Goal: Task Accomplishment & Management: Manage account settings

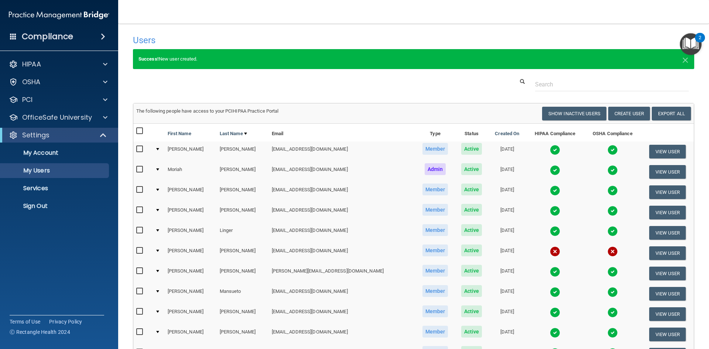
select select "20"
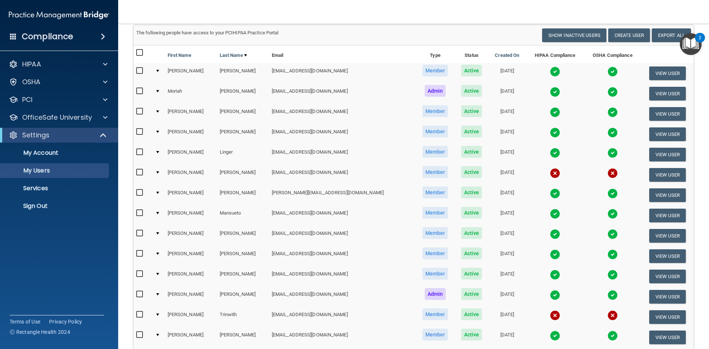
scroll to position [111, 0]
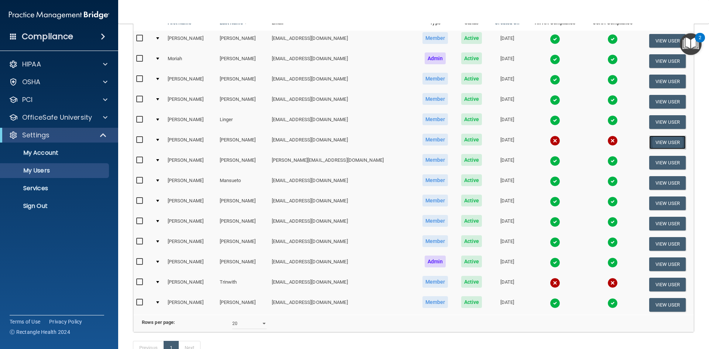
click at [655, 143] on button "View User" at bounding box center [667, 142] width 37 height 14
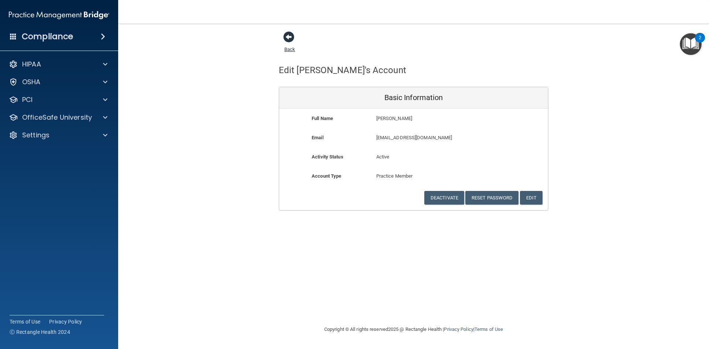
click at [291, 36] on span at bounding box center [288, 36] width 11 height 11
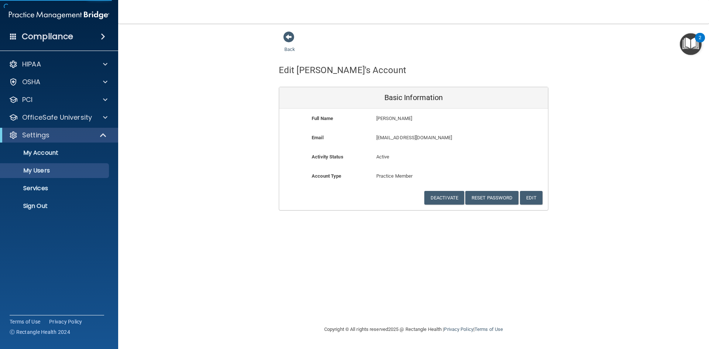
select select "20"
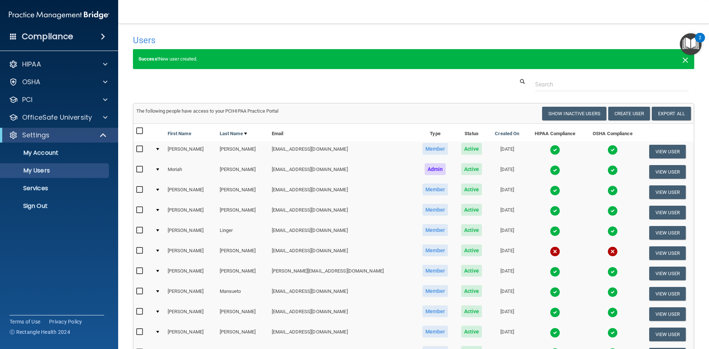
click at [682, 63] on span "×" at bounding box center [685, 59] width 7 height 15
select select "20"
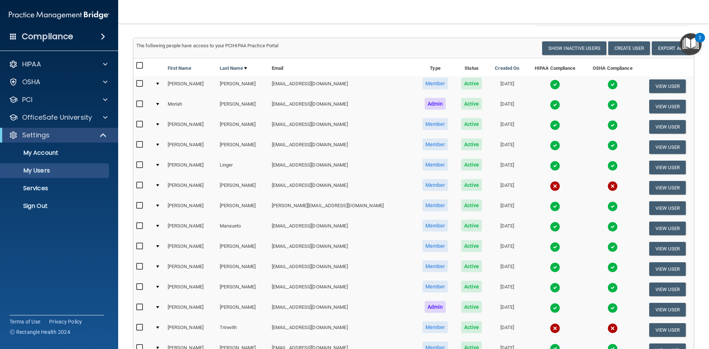
scroll to position [74, 0]
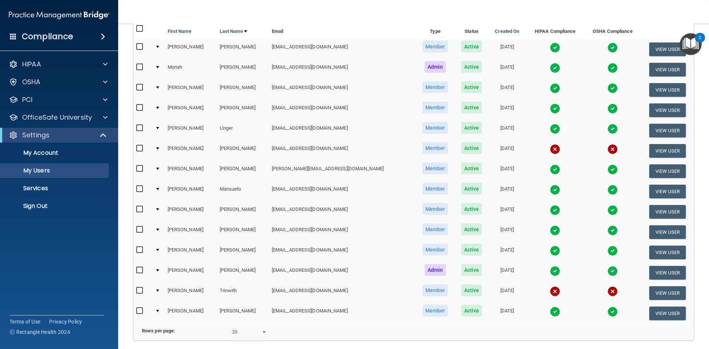
click at [276, 152] on td "[EMAIL_ADDRESS][DOMAIN_NAME]" at bounding box center [342, 151] width 147 height 20
click at [157, 148] on td at bounding box center [158, 151] width 13 height 20
click at [159, 148] on div at bounding box center [157, 148] width 3 height 2
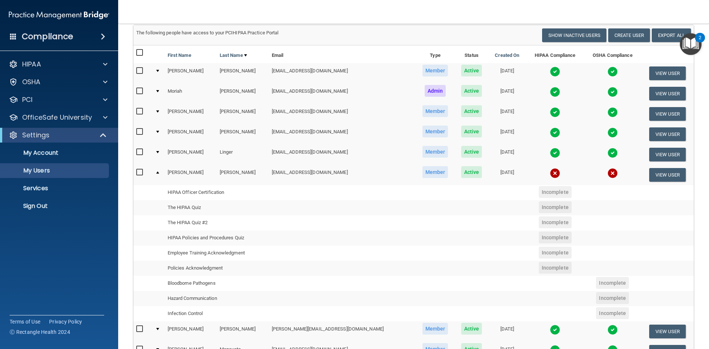
scroll to position [37, 0]
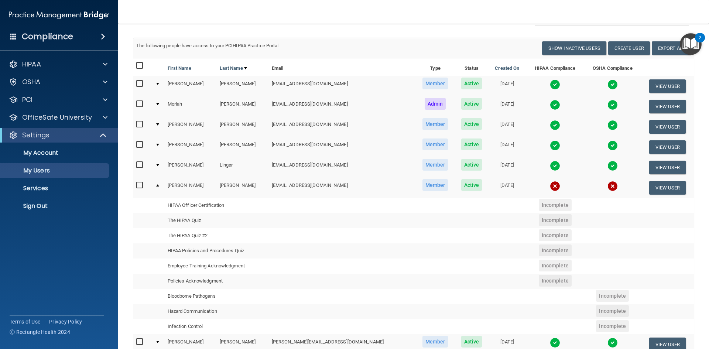
click at [159, 164] on div at bounding box center [157, 165] width 3 height 2
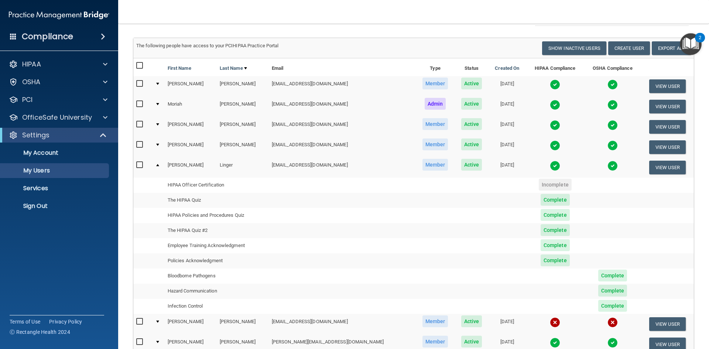
click at [159, 166] on div at bounding box center [157, 165] width 3 height 2
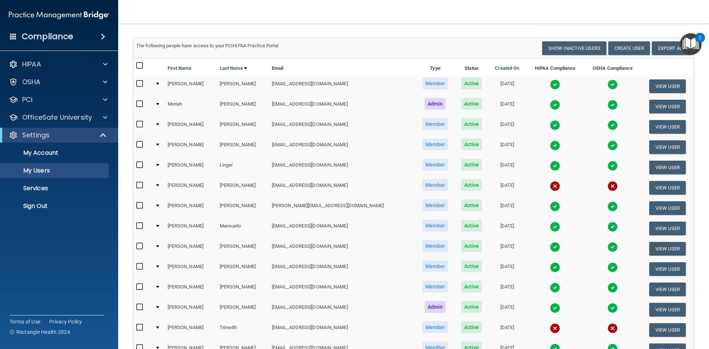
scroll to position [74, 0]
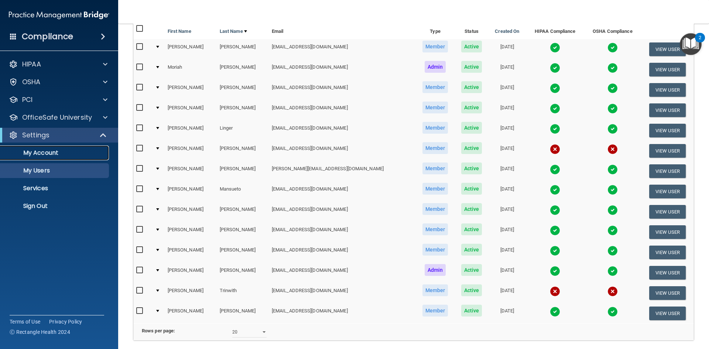
click at [45, 158] on link "My Account" at bounding box center [51, 152] width 116 height 15
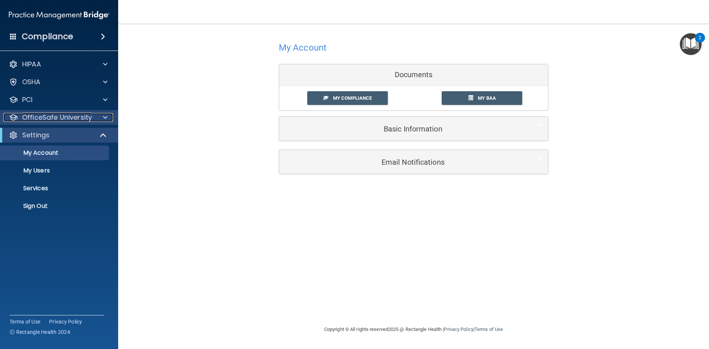
click at [40, 119] on p "OfficeSafe University" at bounding box center [57, 117] width 70 height 9
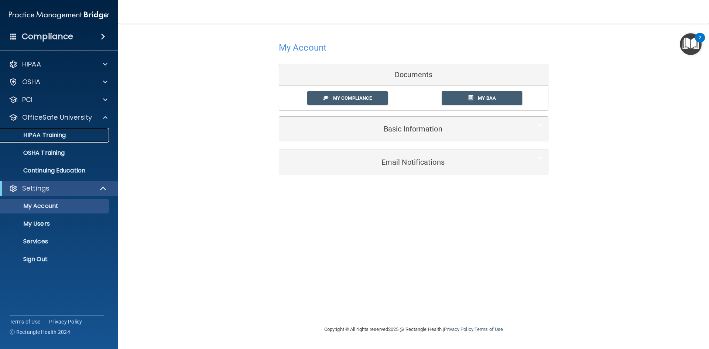
click at [38, 132] on p "HIPAA Training" at bounding box center [35, 134] width 61 height 7
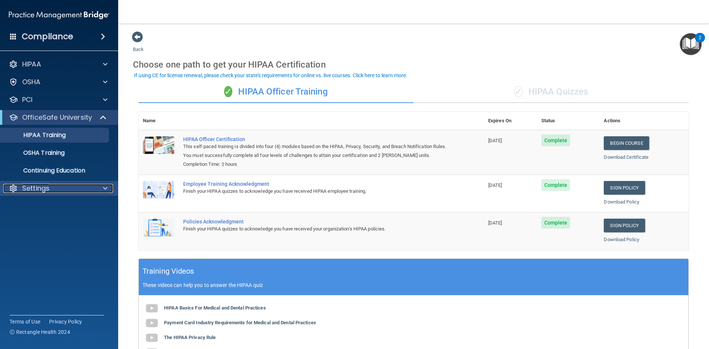
click at [48, 189] on p "Settings" at bounding box center [35, 188] width 27 height 9
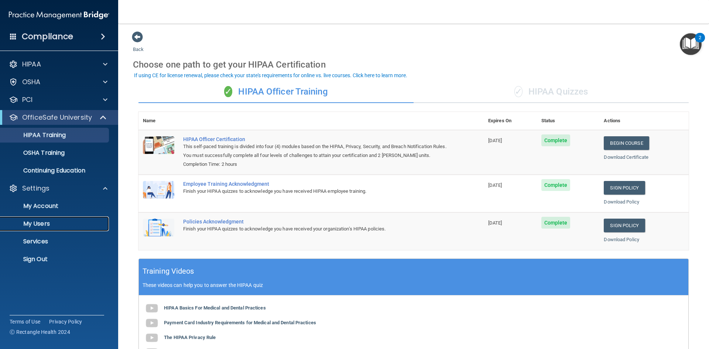
click at [40, 226] on p "My Users" at bounding box center [55, 223] width 101 height 7
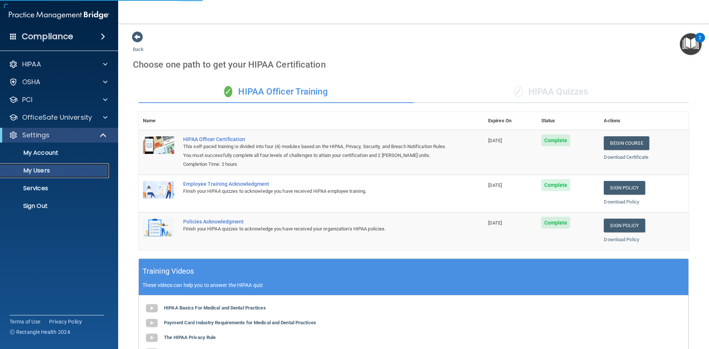
select select "20"
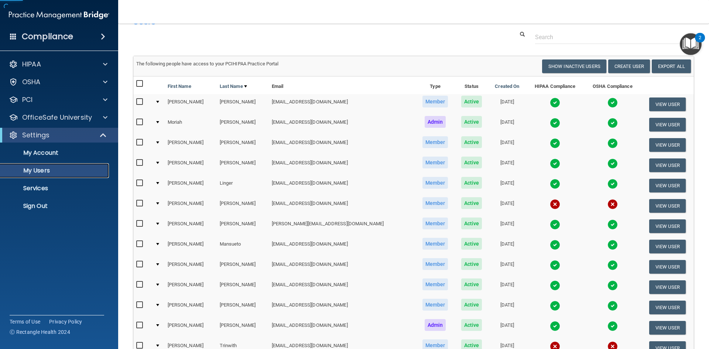
scroll to position [37, 0]
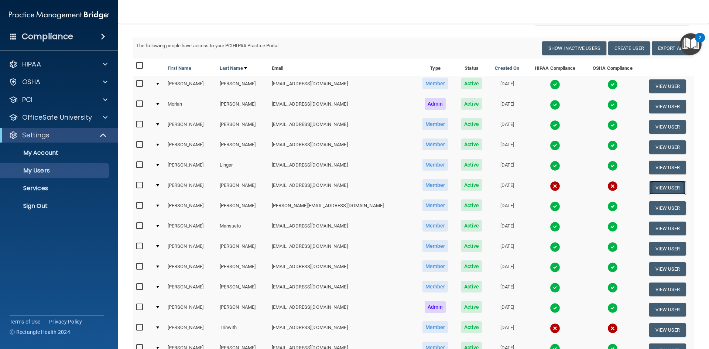
click at [649, 186] on button "View User" at bounding box center [667, 188] width 37 height 14
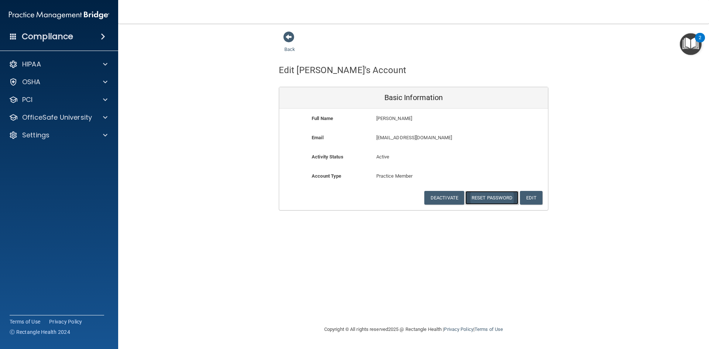
click at [493, 202] on button "Reset Password" at bounding box center [491, 198] width 53 height 14
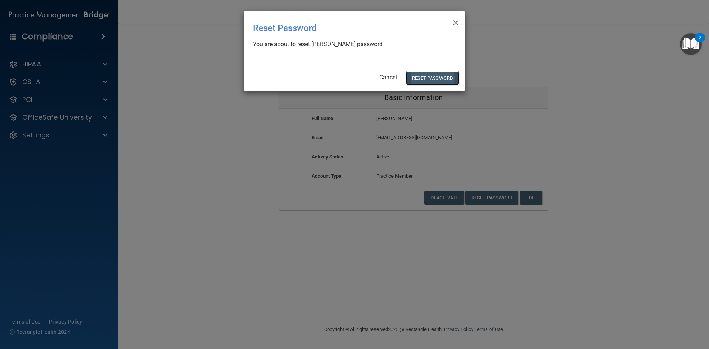
click at [421, 78] on button "Reset Password" at bounding box center [432, 78] width 53 height 14
click at [433, 75] on button "Reset Password" at bounding box center [432, 78] width 53 height 14
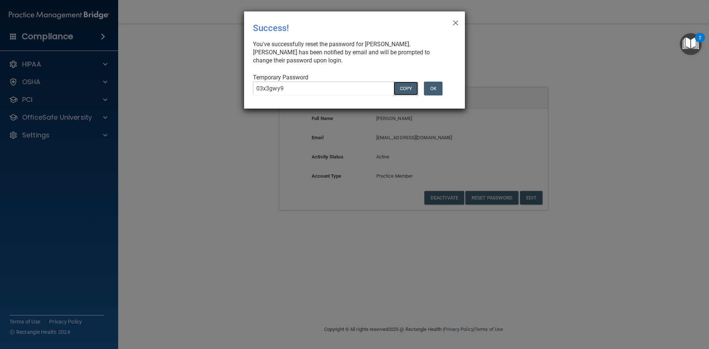
click at [402, 86] on button "COPY" at bounding box center [405, 89] width 24 height 14
click at [402, 86] on button "Copy" at bounding box center [405, 89] width 24 height 14
click at [429, 89] on button "OK" at bounding box center [433, 89] width 18 height 14
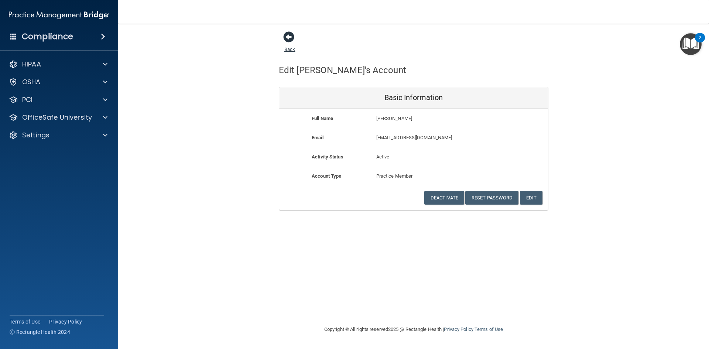
click at [286, 35] on span at bounding box center [288, 36] width 11 height 11
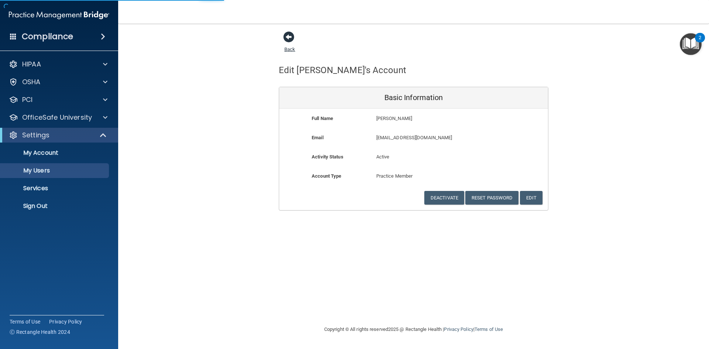
select select "20"
